Goal: Obtain resource: Download file/media

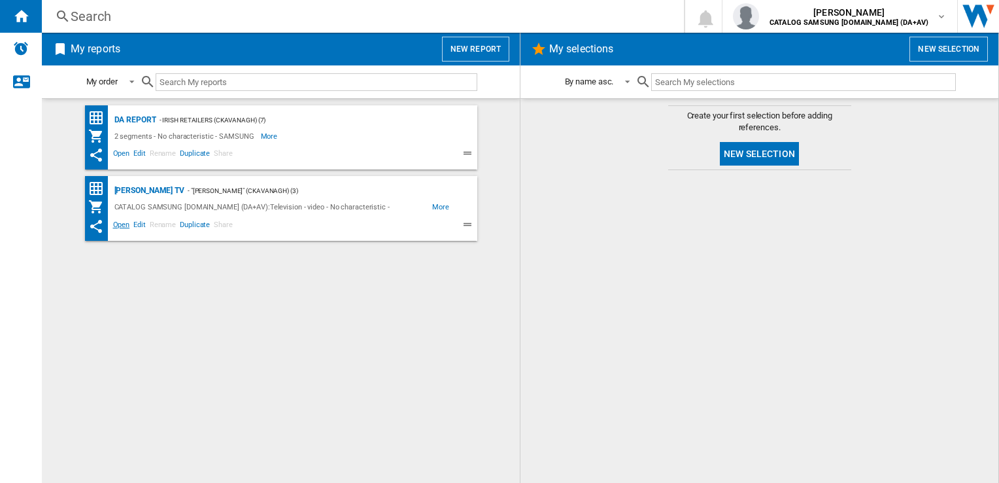
click at [123, 226] on span "Open" at bounding box center [121, 226] width 21 height 16
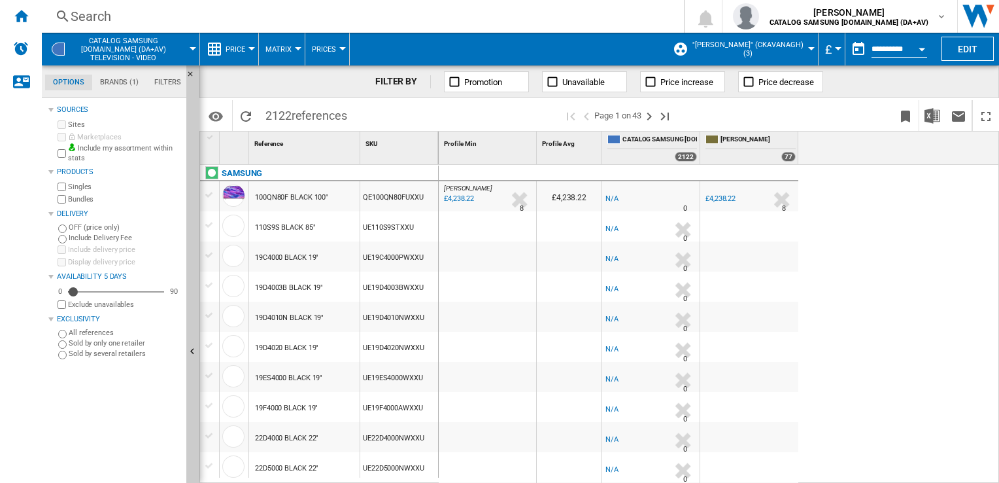
click at [830, 45] on button "£" at bounding box center [831, 49] width 13 height 33
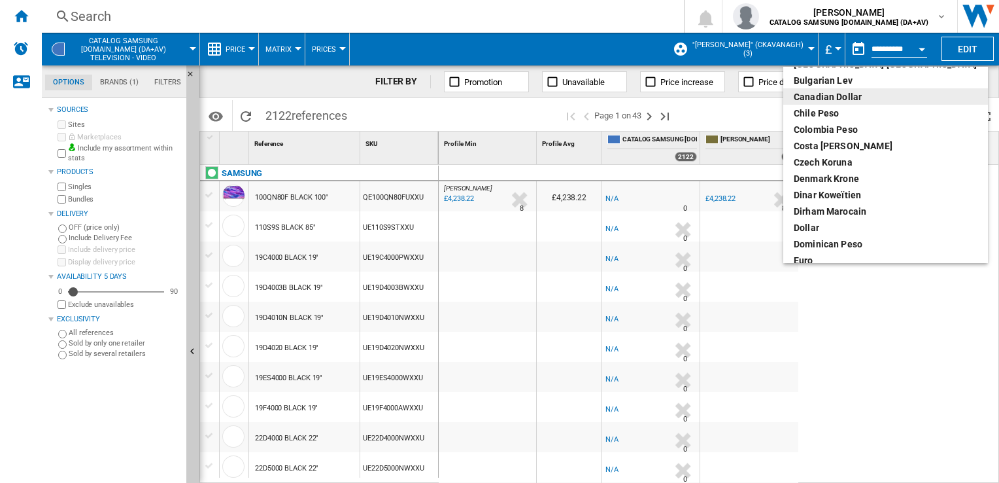
scroll to position [131, 0]
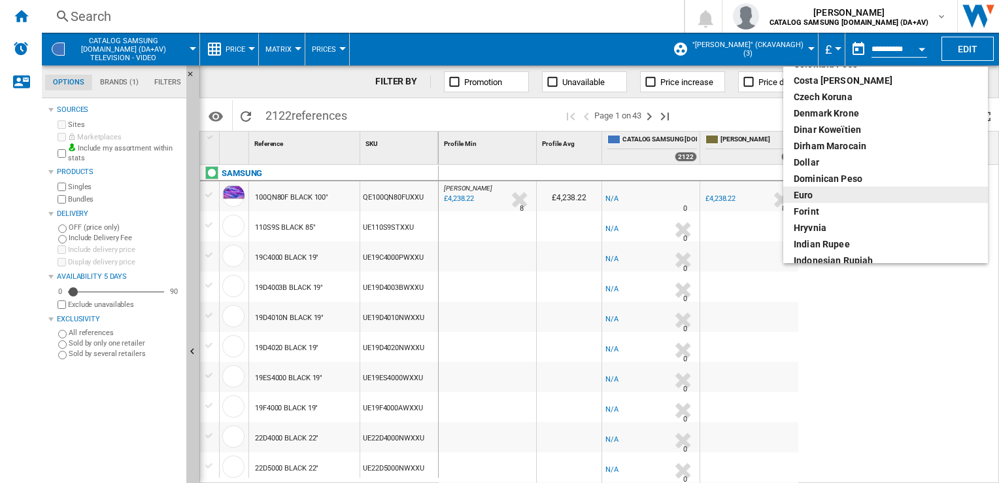
click at [822, 195] on div "euro" at bounding box center [886, 194] width 184 height 13
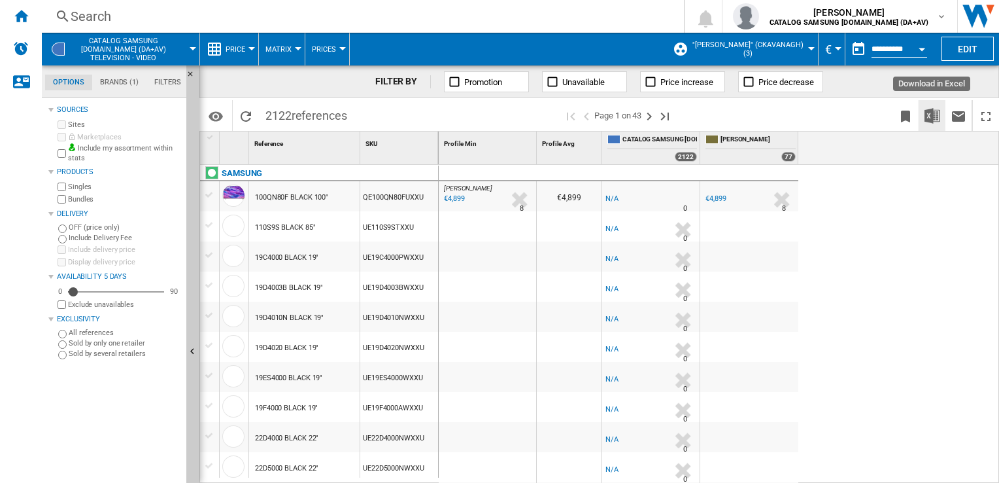
click at [931, 122] on img "Download in Excel" at bounding box center [932, 116] width 16 height 16
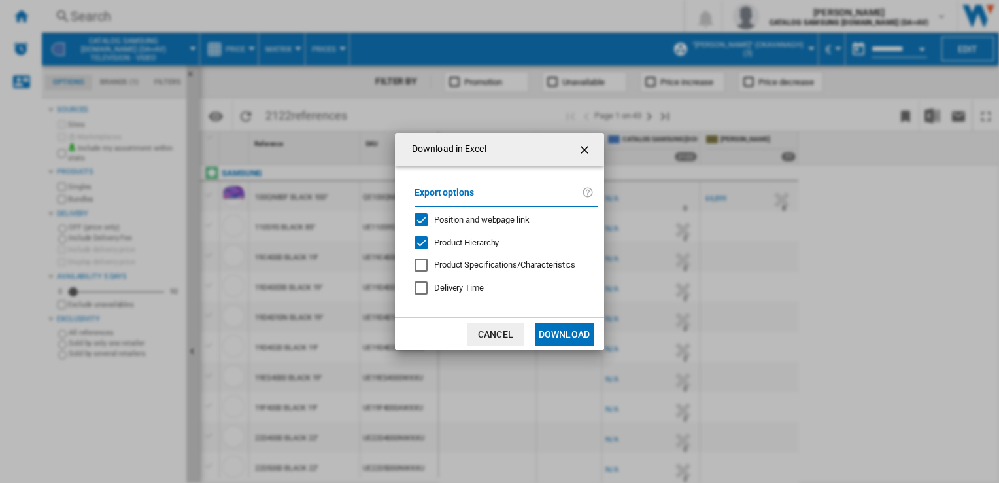
click at [568, 326] on button "Download" at bounding box center [564, 334] width 59 height 24
